Goal: Information Seeking & Learning: Learn about a topic

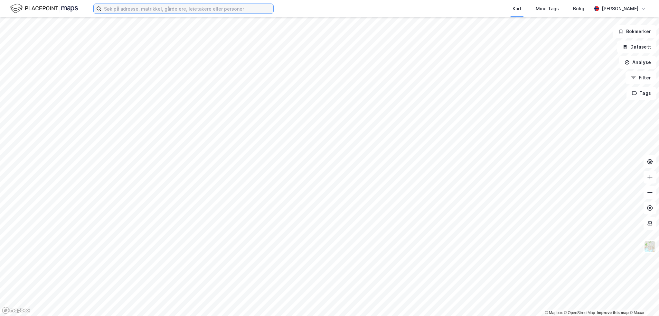
click at [127, 7] on input at bounding box center [187, 9] width 172 height 10
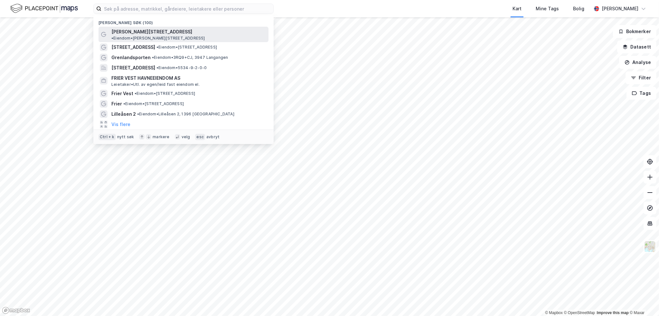
click at [151, 34] on span "Philip Pedersens vei 9" at bounding box center [151, 32] width 81 height 8
